Goal: Task Accomplishment & Management: Use online tool/utility

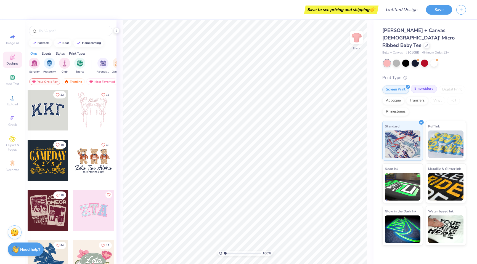
click at [425, 85] on div "Embroidery" at bounding box center [424, 89] width 26 height 8
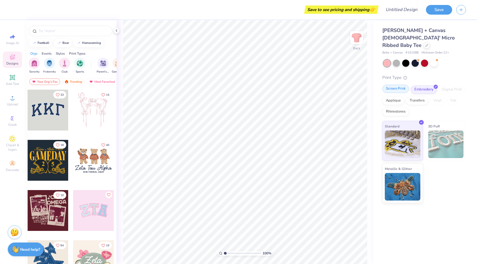
click at [401, 85] on div "Screen Print" at bounding box center [396, 89] width 27 height 8
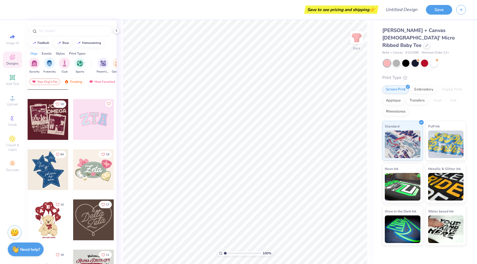
scroll to position [98, 0]
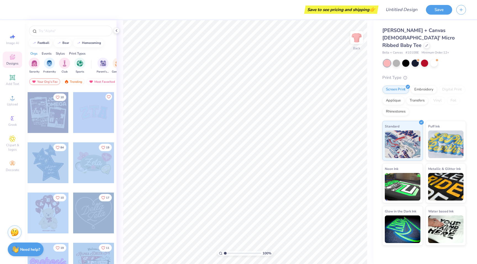
click at [229, 145] on div "Save to see pricing and shipping 👉 Design Title Save Image AI Designs Add Text …" at bounding box center [238, 132] width 477 height 264
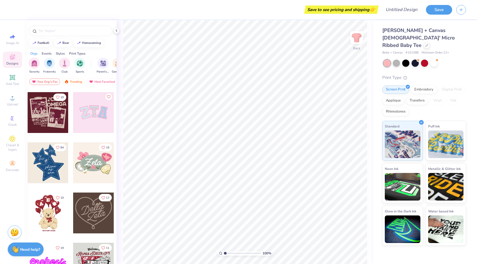
click at [101, 88] on div "Your Org's Fav Trending Most Favorited Newest" at bounding box center [71, 83] width 92 height 13
click at [56, 113] on div at bounding box center [48, 112] width 41 height 41
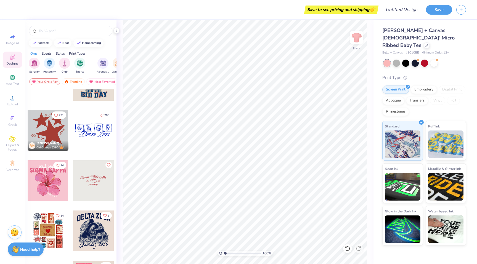
scroll to position [784, 0]
click at [46, 229] on div at bounding box center [48, 231] width 41 height 41
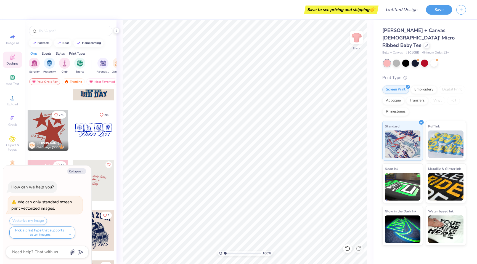
click at [97, 133] on div at bounding box center [93, 130] width 41 height 41
type textarea "x"
type input "1.71"
type textarea "x"
type input "6.95"
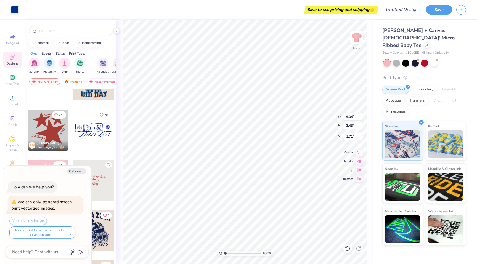
type input "2.63"
type textarea "x"
type input "2.19"
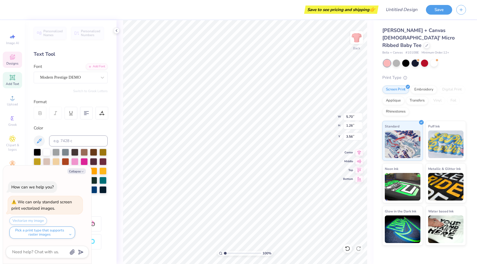
type textarea "x"
type textarea "Delta G"
type textarea "x"
type textarea "Delta Ga"
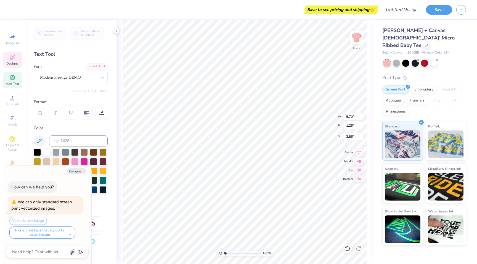
type textarea "x"
type textarea "Delta Ga"
type textarea "x"
type textarea "Delta Ga"
type textarea "x"
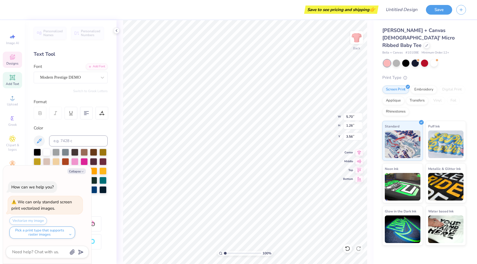
type textarea "Delta Gam"
type textarea "x"
type textarea "Delta Gamm"
type textarea "x"
type textarea "Delta Gamma"
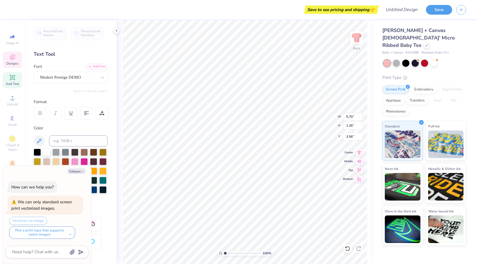
scroll to position [0, 1]
click at [434, 59] on div at bounding box center [434, 62] width 7 height 7
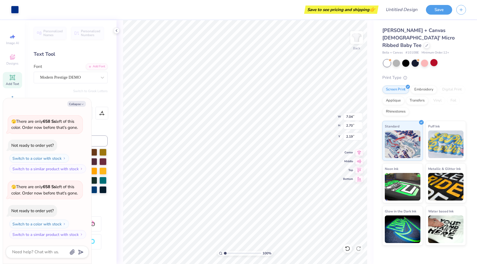
type textarea "x"
type input "3.00"
type textarea "x"
type input "7.79"
type input "2.99"
